Goal: Navigation & Orientation: Find specific page/section

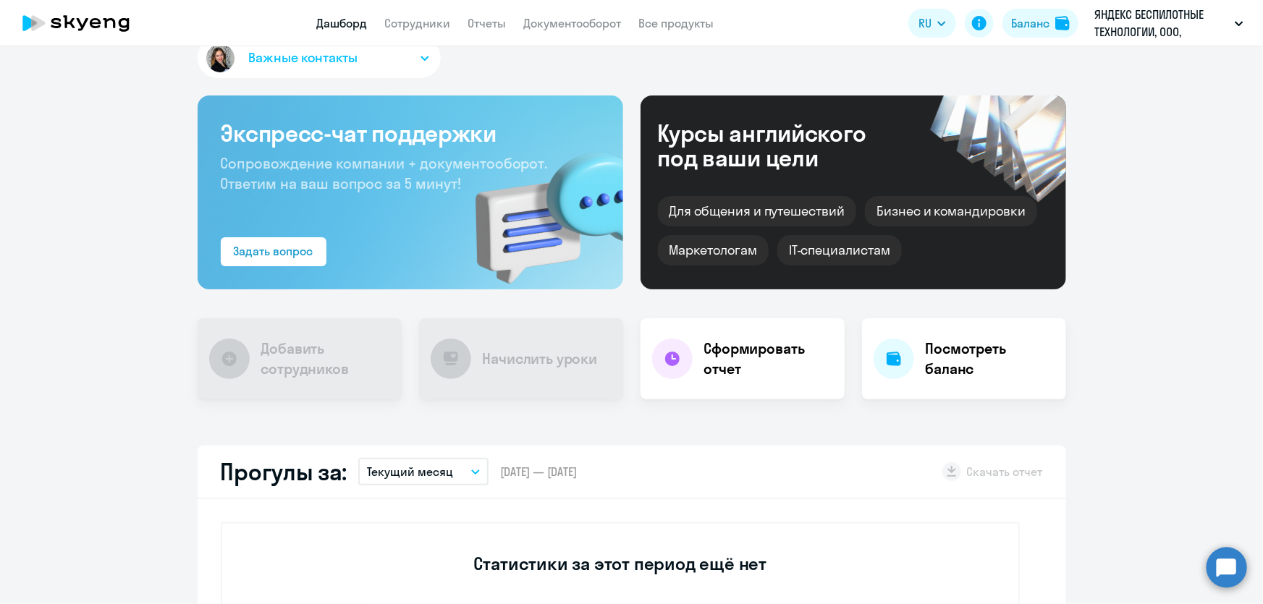
click at [1216, 560] on circle at bounding box center [1227, 567] width 41 height 41
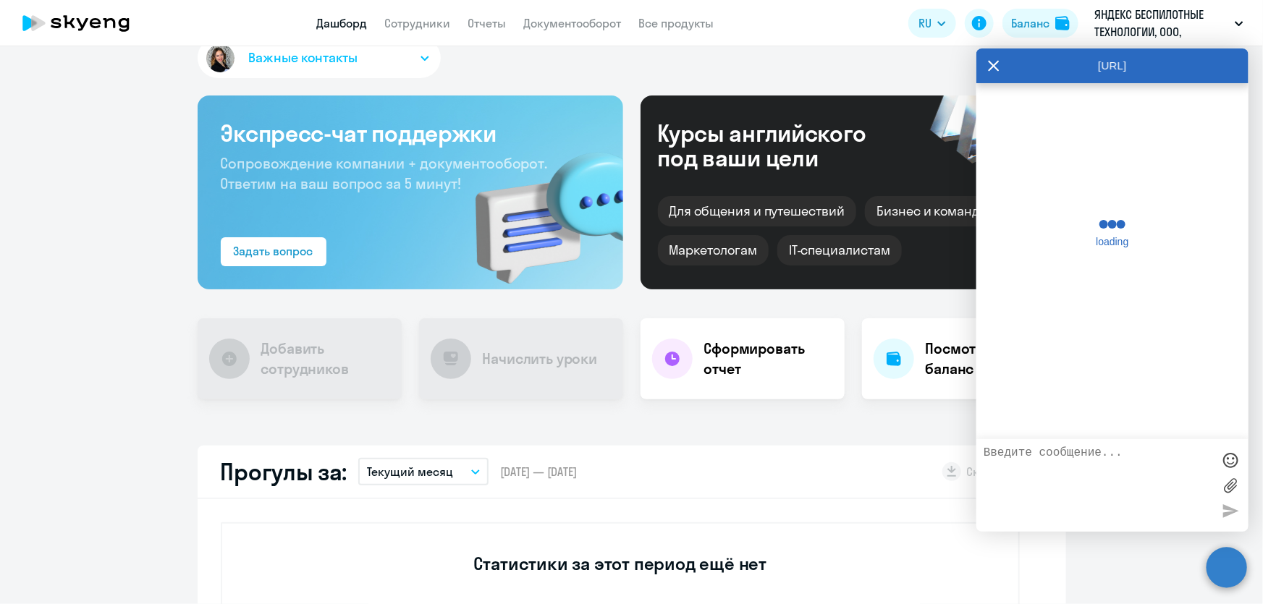
scroll to position [0, 0]
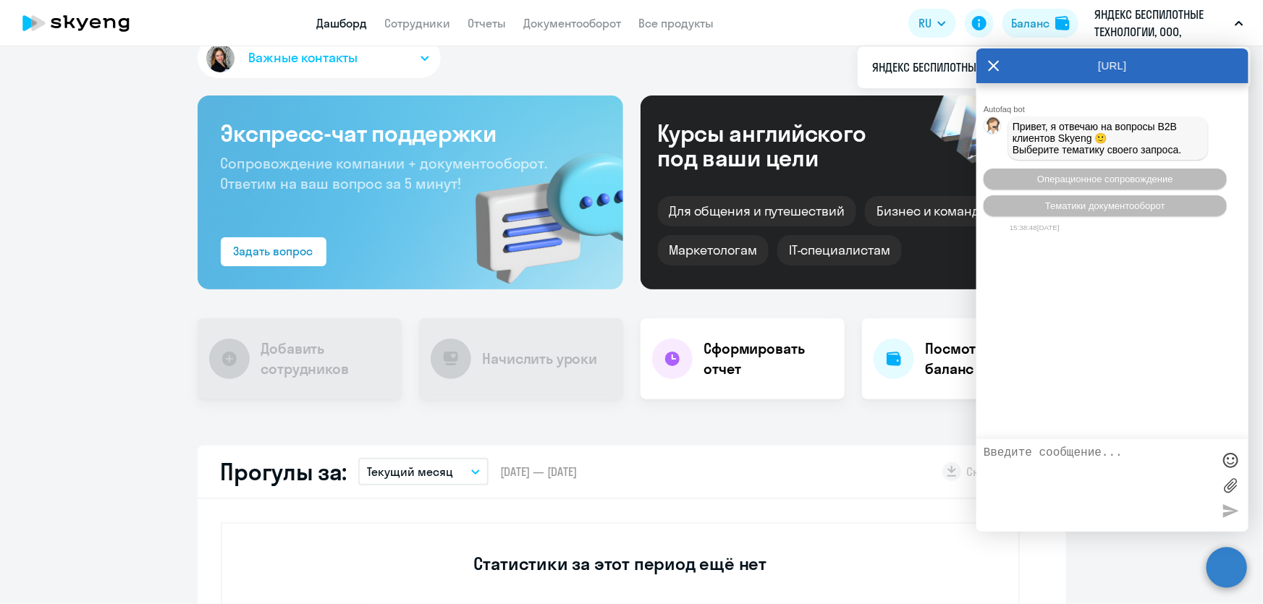
click at [990, 68] on icon at bounding box center [994, 65] width 12 height 35
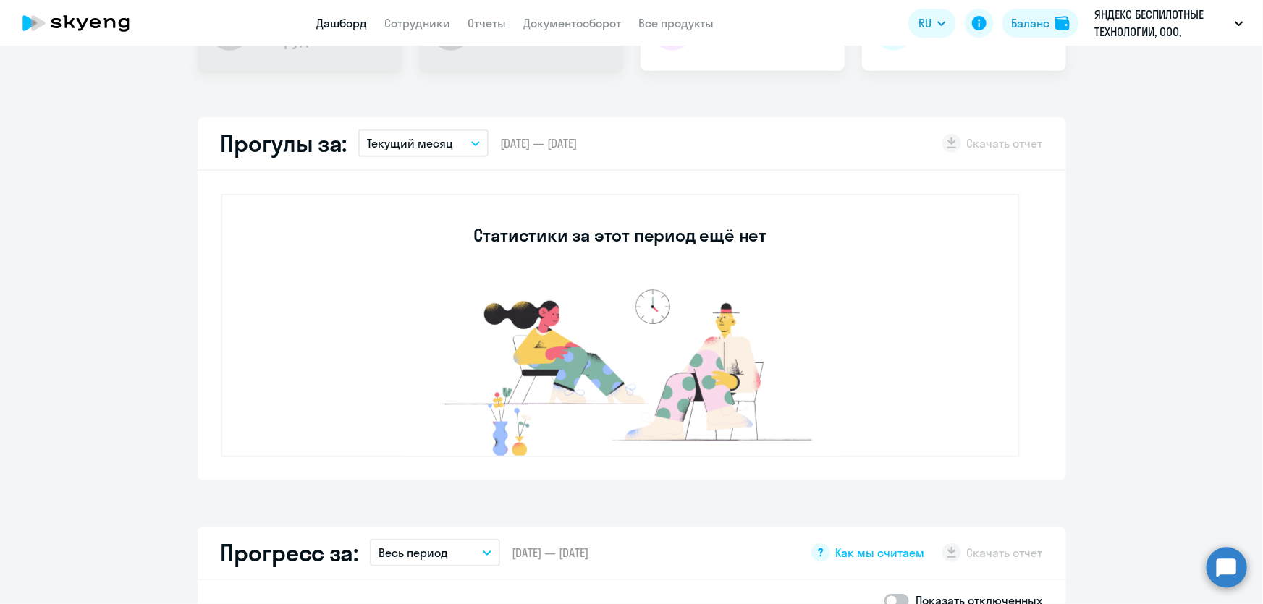
scroll to position [370, 0]
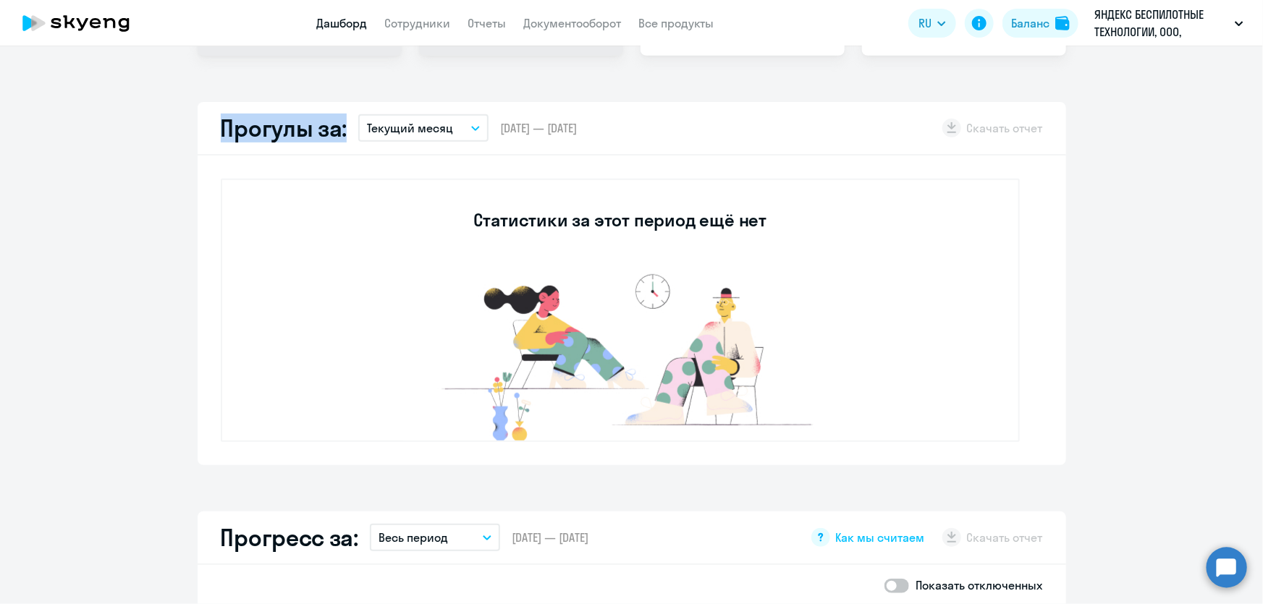
drag, startPoint x: 221, startPoint y: 130, endPoint x: 342, endPoint y: 138, distance: 121.9
click at [342, 138] on div "Прогулы за: Текущий месяц – [DATE] — [DATE] Скачать отчет" at bounding box center [632, 129] width 869 height 54
click at [334, 150] on div "Прогулы за: Текущий месяц – [DATE] — [DATE] Скачать отчет" at bounding box center [632, 129] width 869 height 54
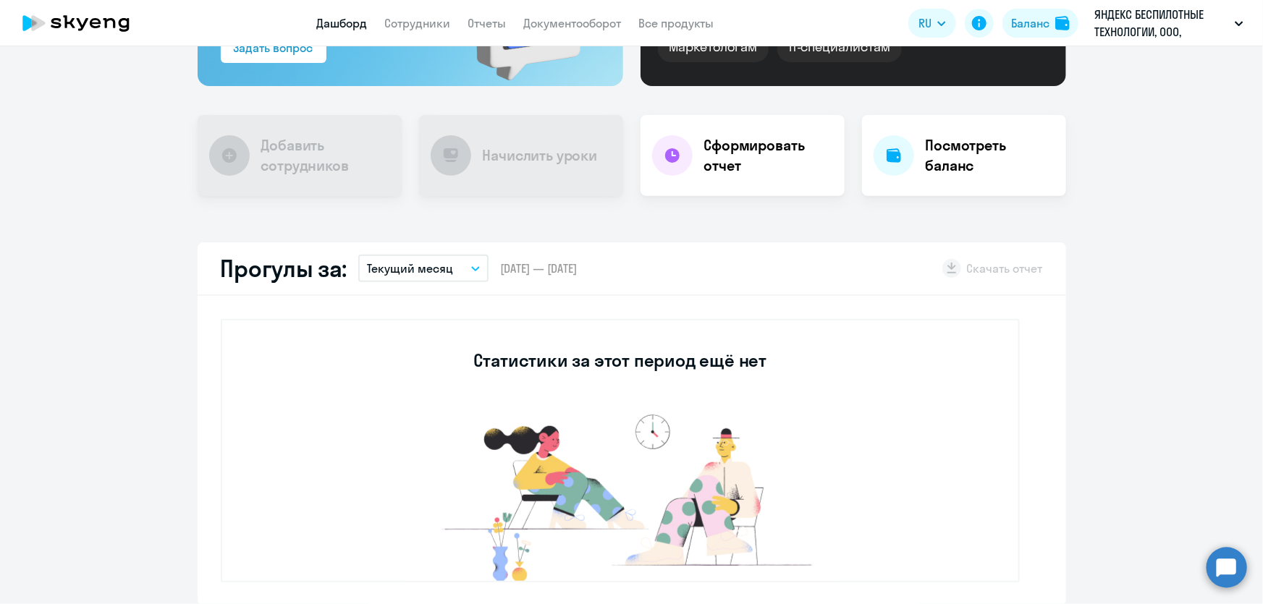
scroll to position [0, 0]
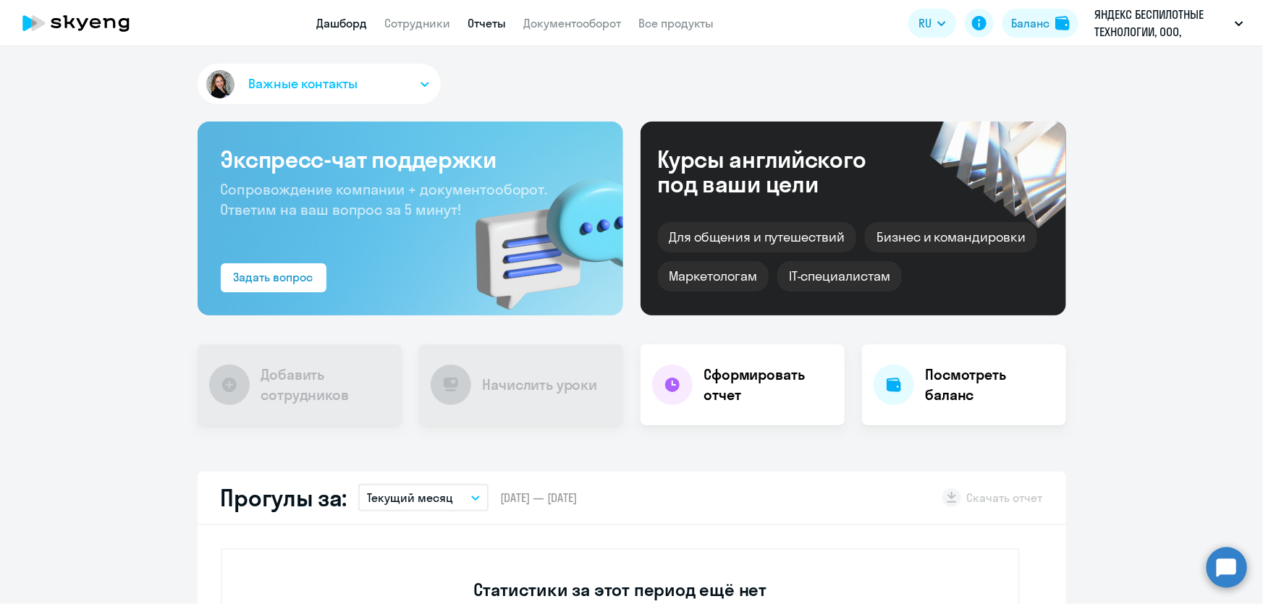
click at [473, 22] on link "Отчеты" at bounding box center [487, 23] width 38 height 14
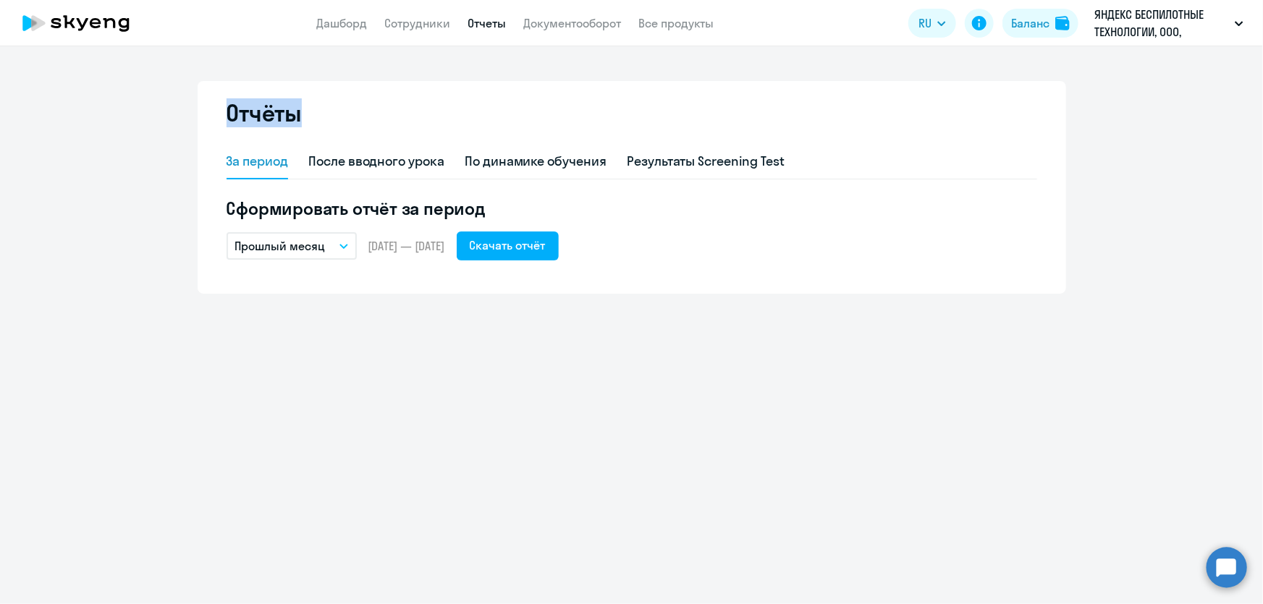
drag, startPoint x: 218, startPoint y: 119, endPoint x: 324, endPoint y: 117, distance: 106.4
click at [324, 117] on div "Отчёты За период После вводного урока По динамике обучения Результаты Screening…" at bounding box center [632, 187] width 869 height 213
click at [308, 247] on p "Прошлый месяц" at bounding box center [280, 245] width 90 height 17
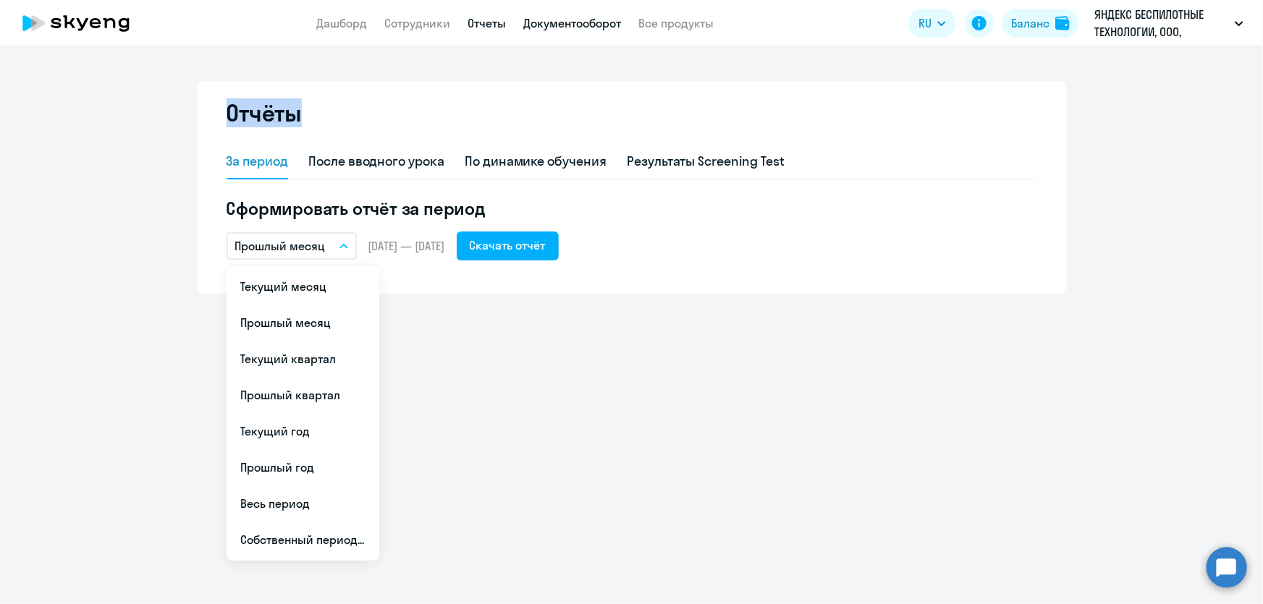
click at [570, 26] on link "Документооборот" at bounding box center [573, 23] width 98 height 14
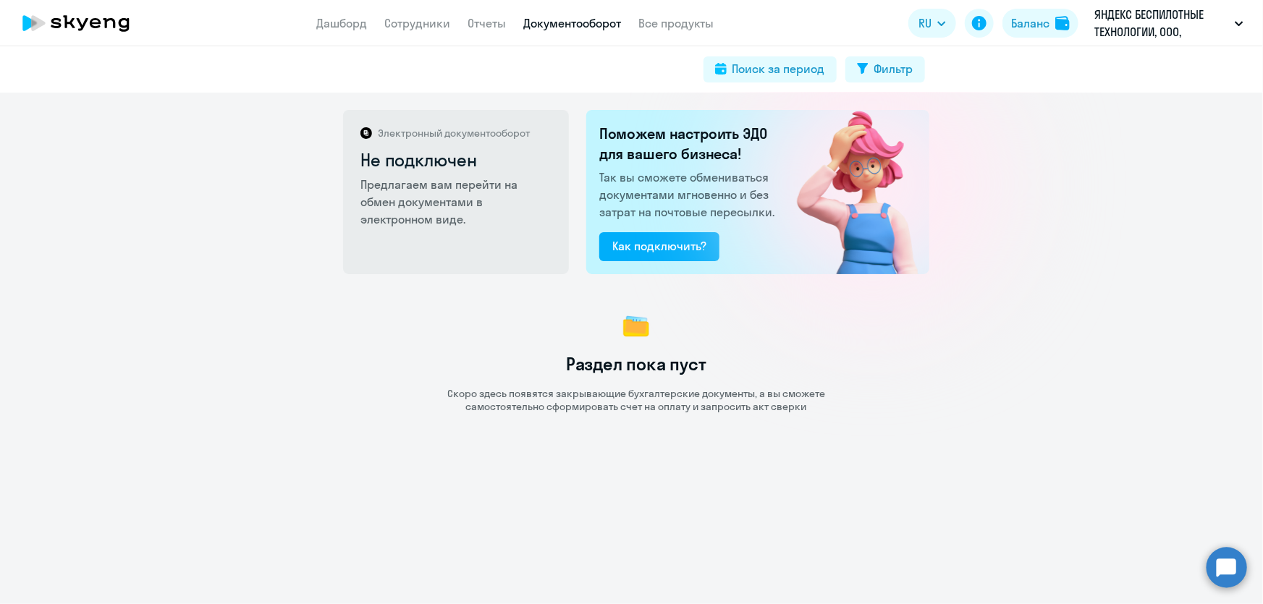
click at [313, 331] on div "Раздел пока пуст Скоро здесь появятся закрывающие бухгалтерские документы, а вы…" at bounding box center [636, 361] width 1254 height 104
click at [353, 28] on link "Дашборд" at bounding box center [342, 23] width 51 height 14
